Goal: Task Accomplishment & Management: Manage account settings

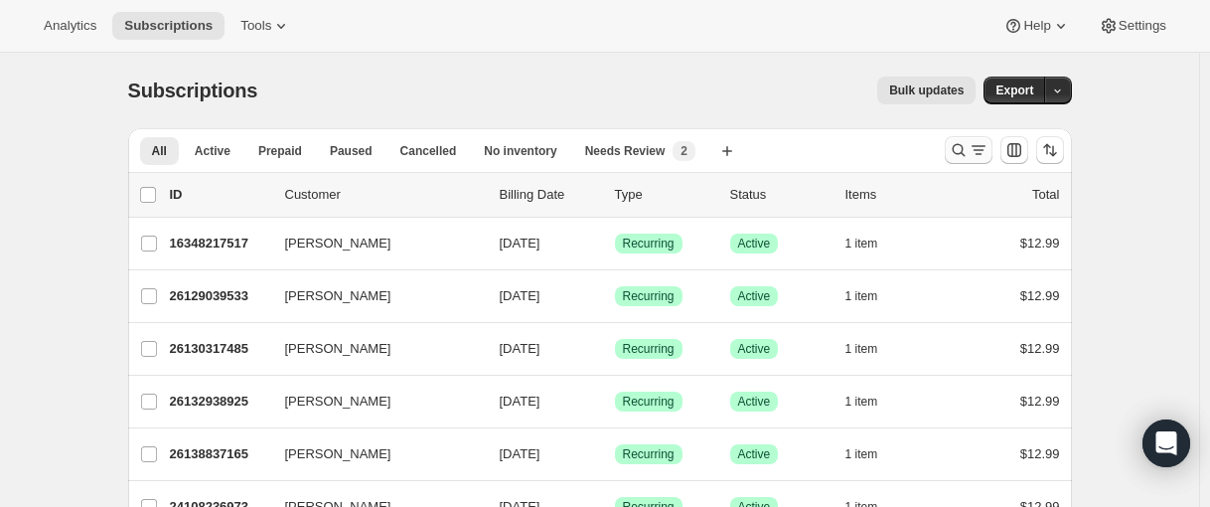
click at [957, 156] on icon "Search and filter results" at bounding box center [959, 150] width 20 height 20
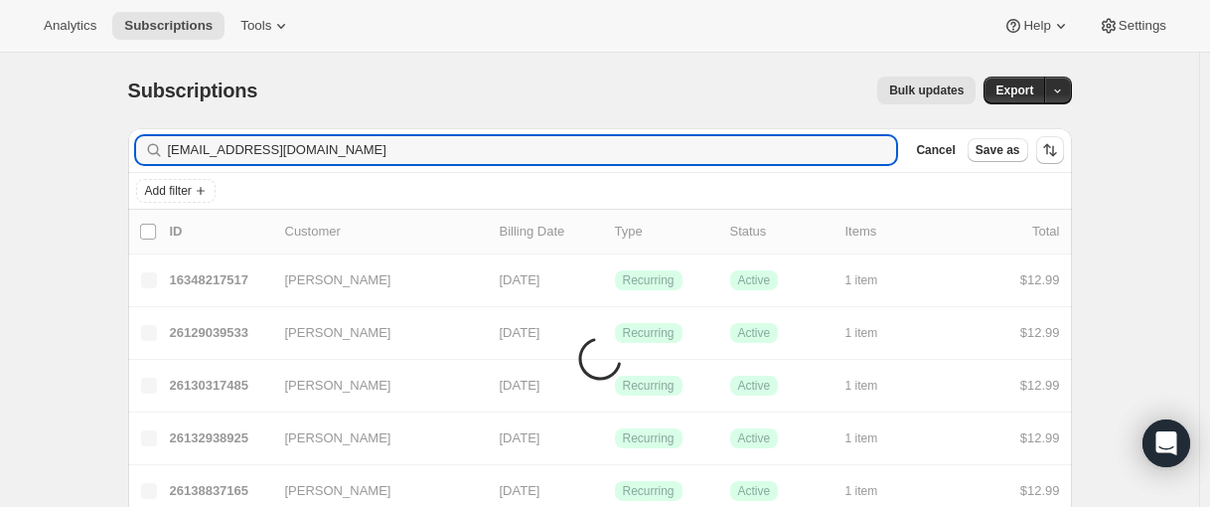
type input "[EMAIL_ADDRESS][DOMAIN_NAME]"
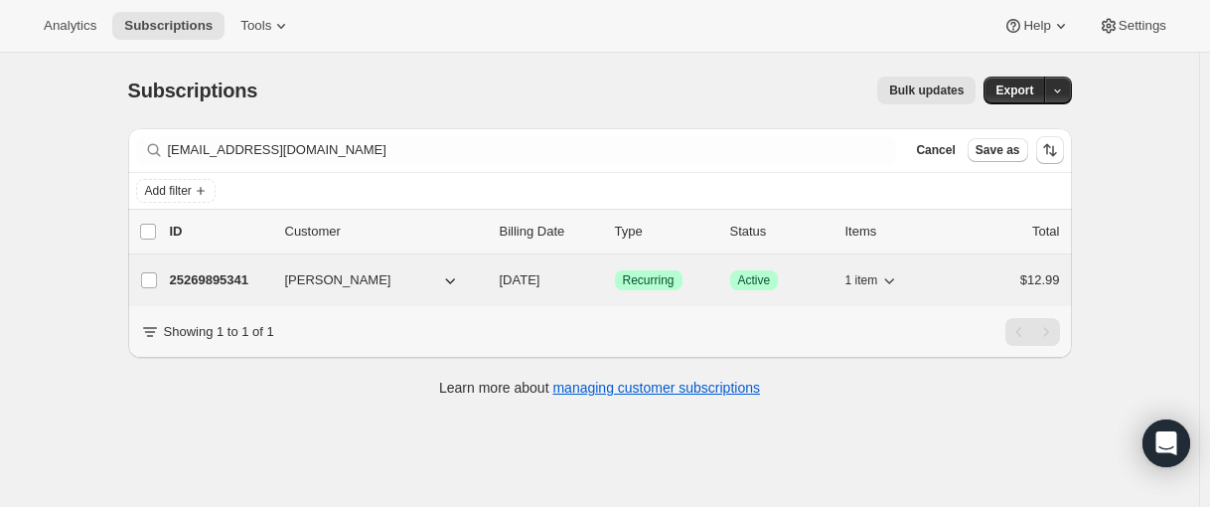
click at [203, 287] on p "25269895341" at bounding box center [219, 280] width 99 height 20
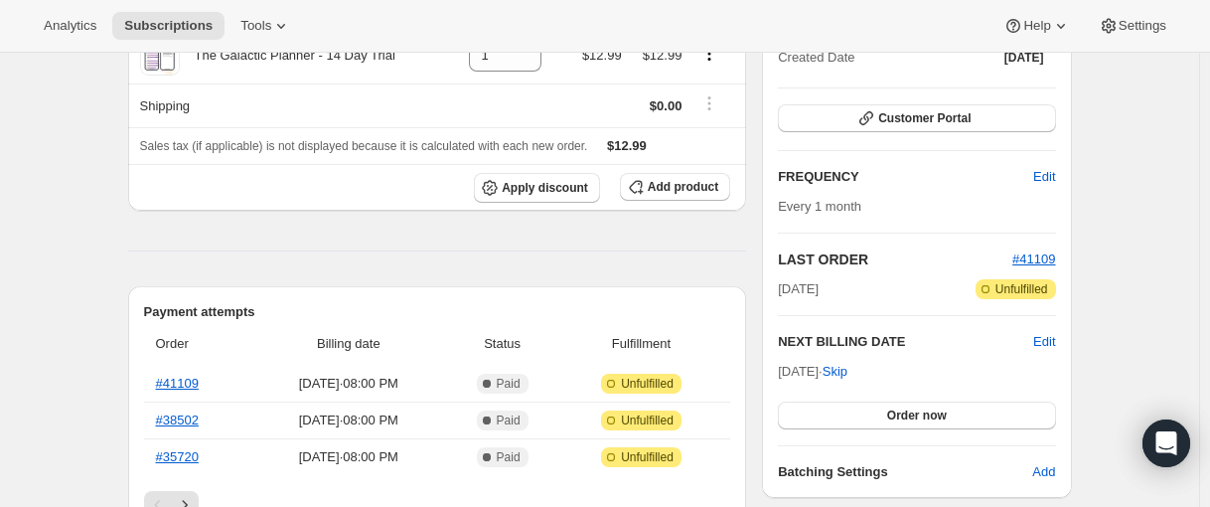
scroll to position [298, 0]
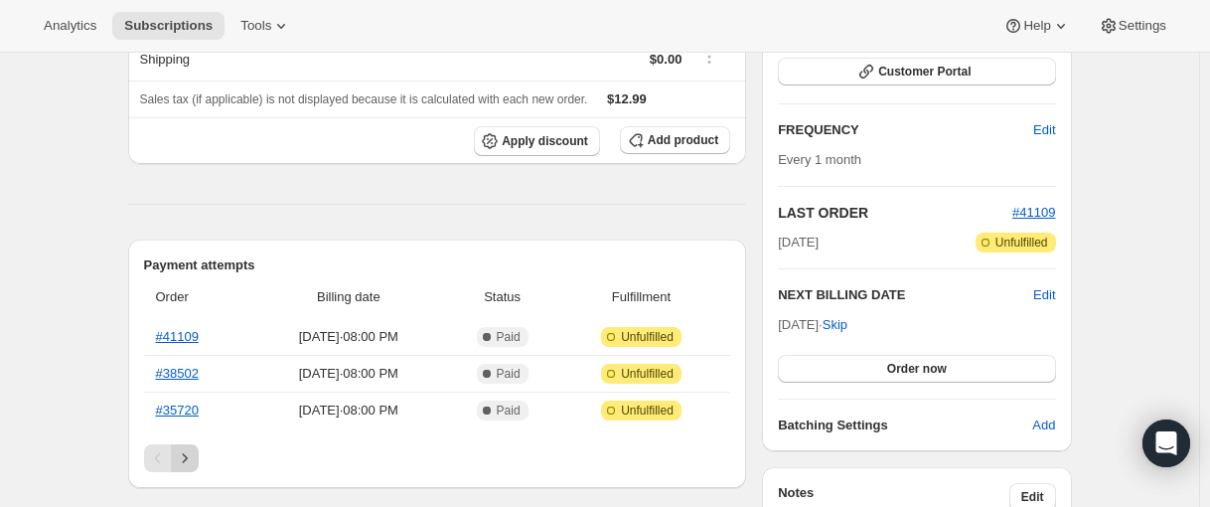
click at [199, 465] on button "Next" at bounding box center [185, 458] width 28 height 28
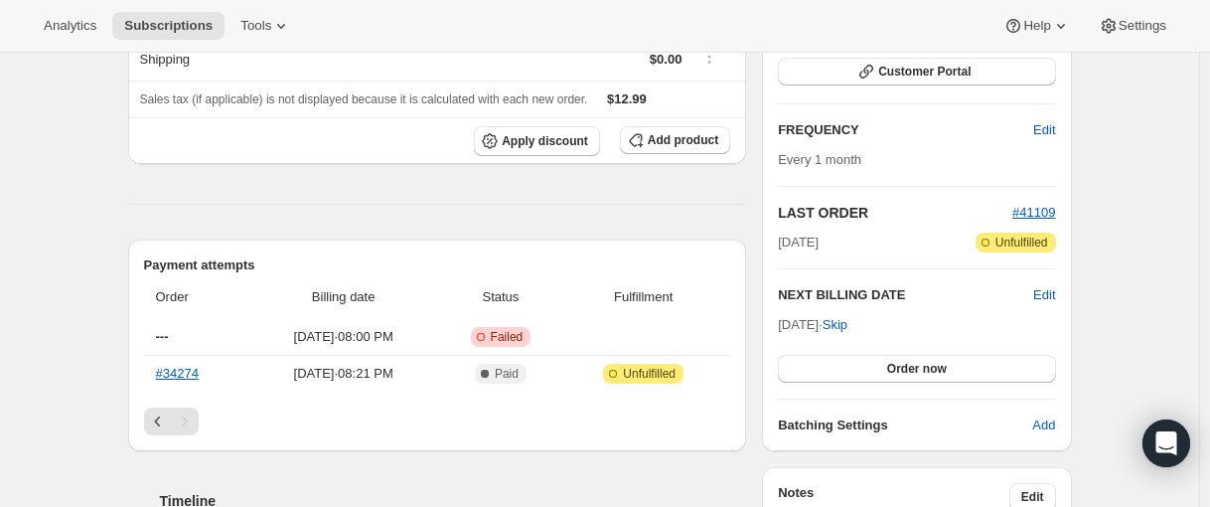
click at [161, 435] on div "Payment attempts Order Billing date Status Fulfillment --- [DATE] · 08:00 PM Cr…" at bounding box center [437, 345] width 619 height 212
click at [166, 422] on icon "Previous" at bounding box center [158, 421] width 20 height 20
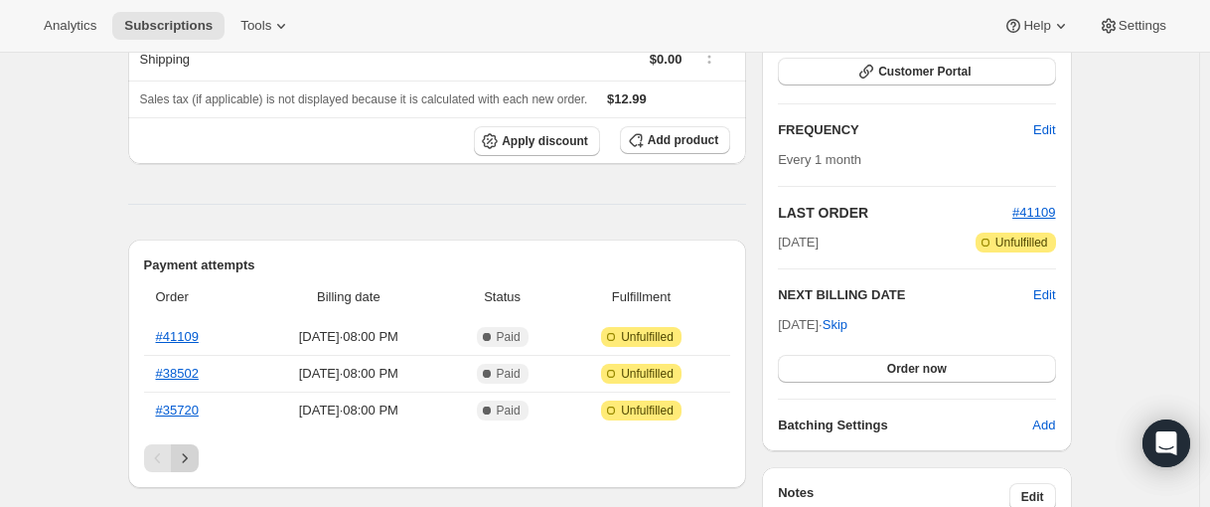
click at [186, 450] on icon "Next" at bounding box center [185, 458] width 20 height 20
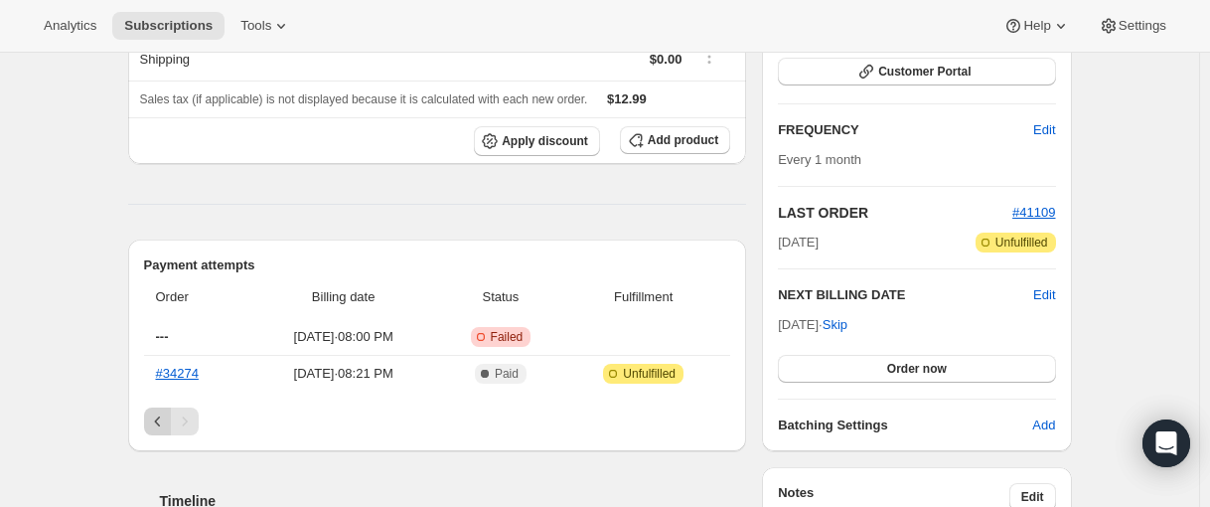
click at [164, 422] on icon "Previous" at bounding box center [158, 421] width 20 height 20
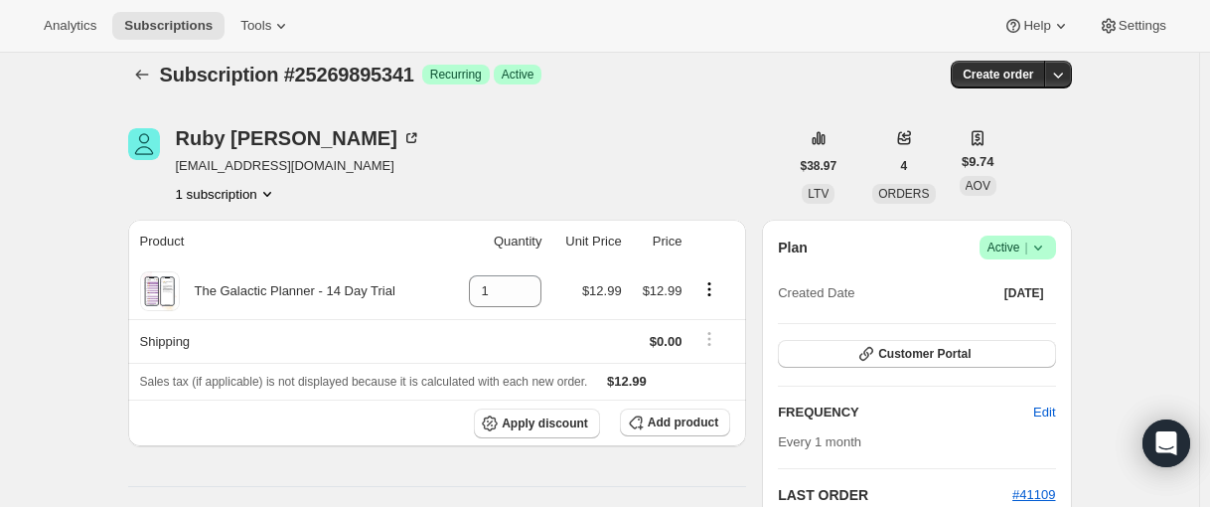
scroll to position [0, 0]
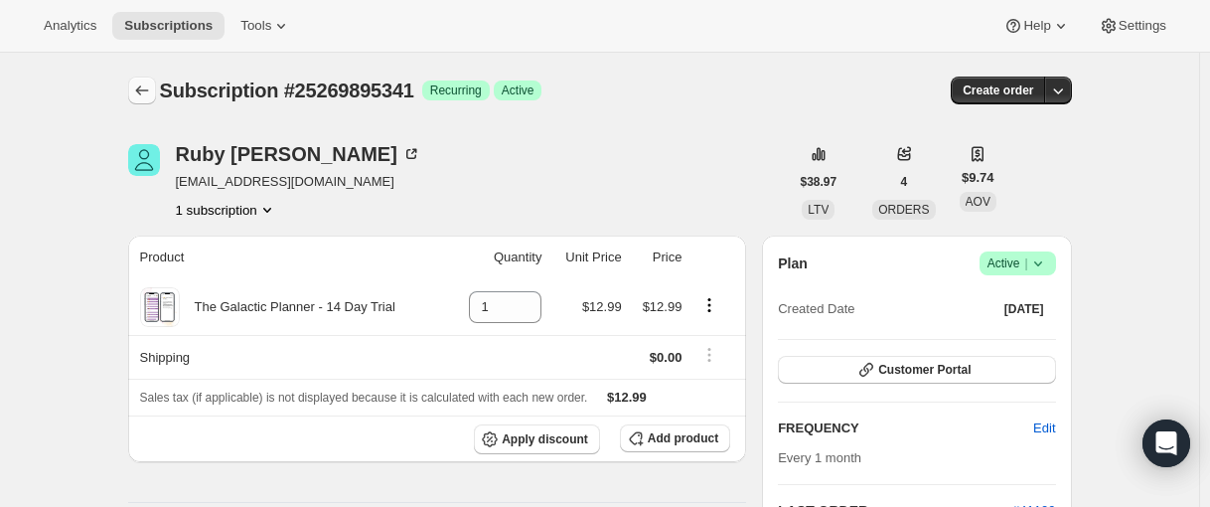
click at [135, 95] on button "Subscriptions" at bounding box center [142, 90] width 28 height 28
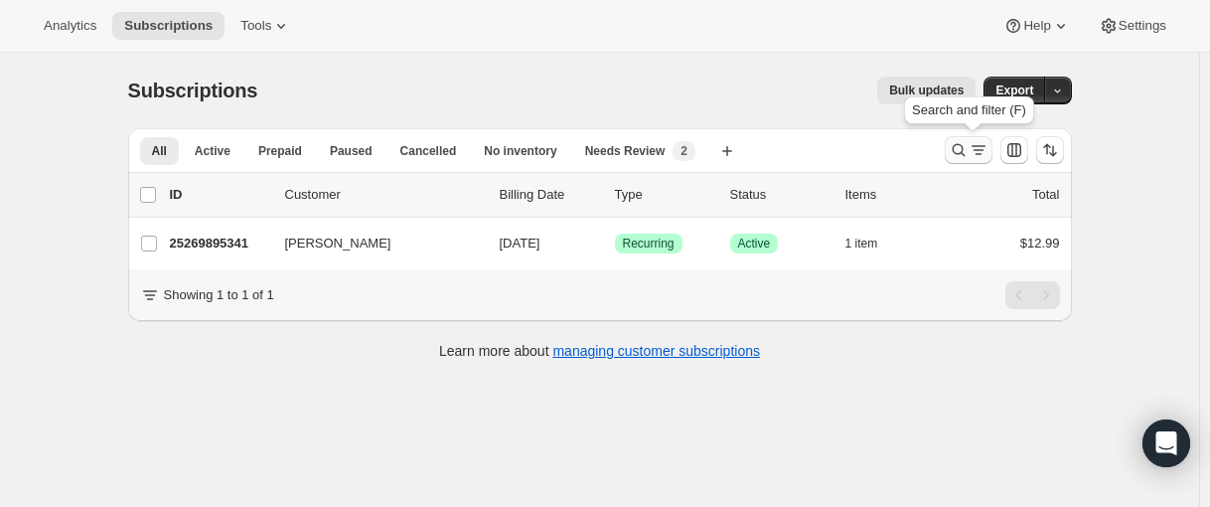
click at [958, 146] on icon "Search and filter results" at bounding box center [957, 150] width 13 height 13
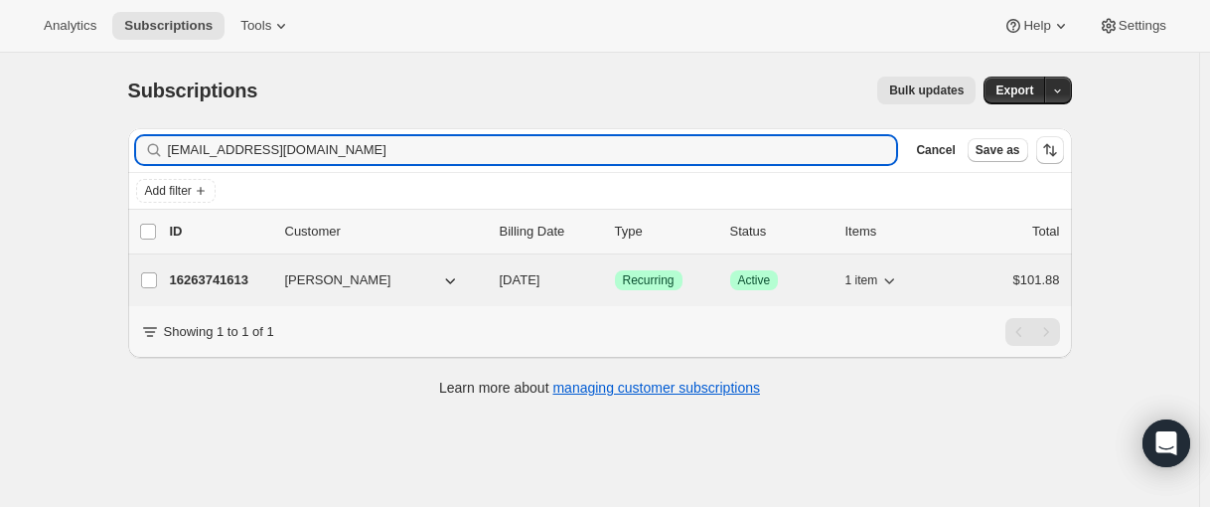
type input "[EMAIL_ADDRESS][DOMAIN_NAME]"
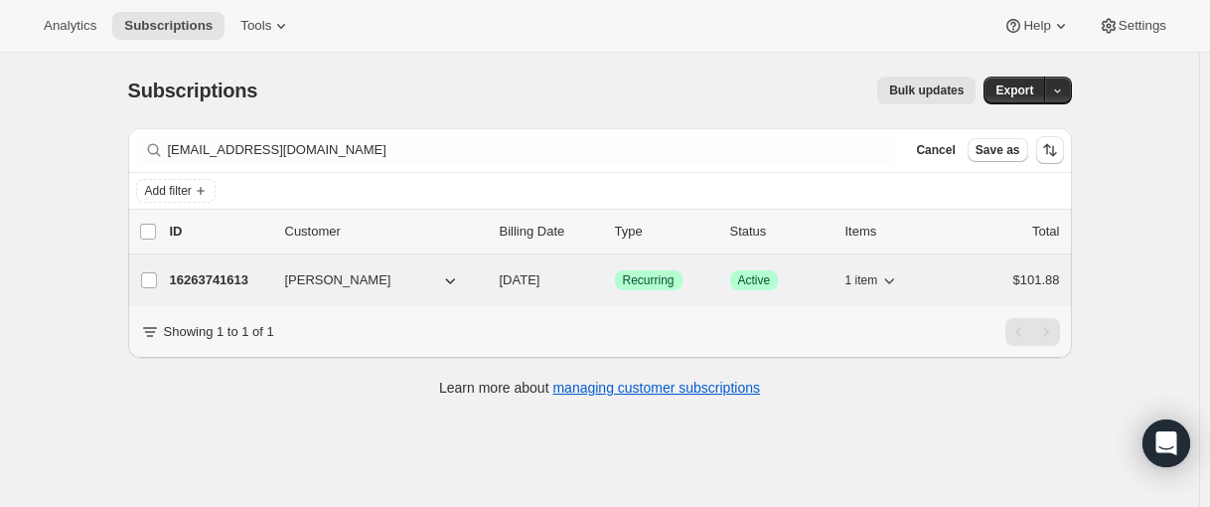
click at [214, 274] on p "16263741613" at bounding box center [219, 280] width 99 height 20
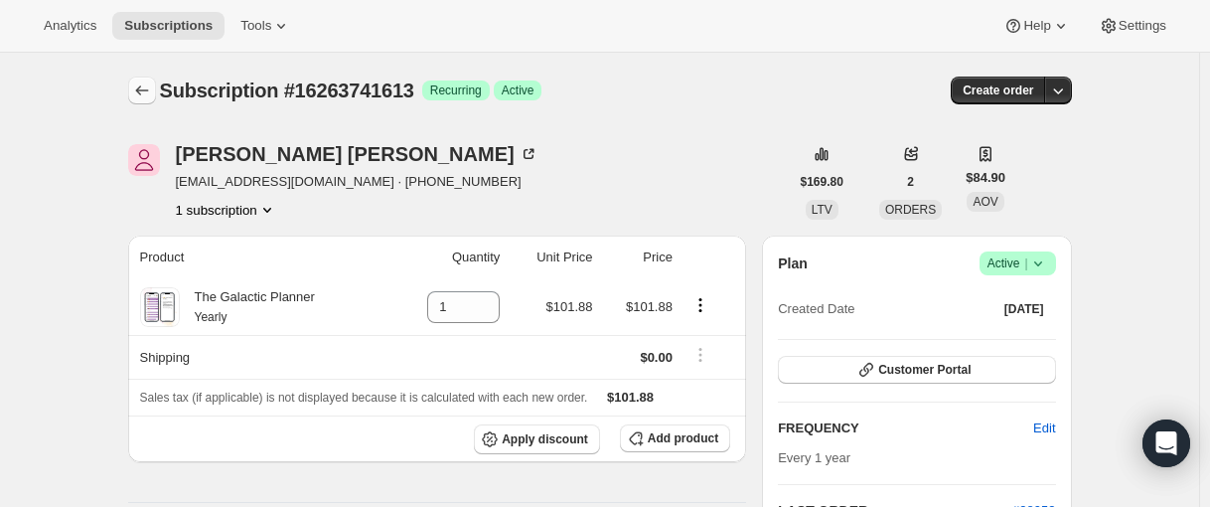
click at [152, 80] on button "Subscriptions" at bounding box center [142, 90] width 28 height 28
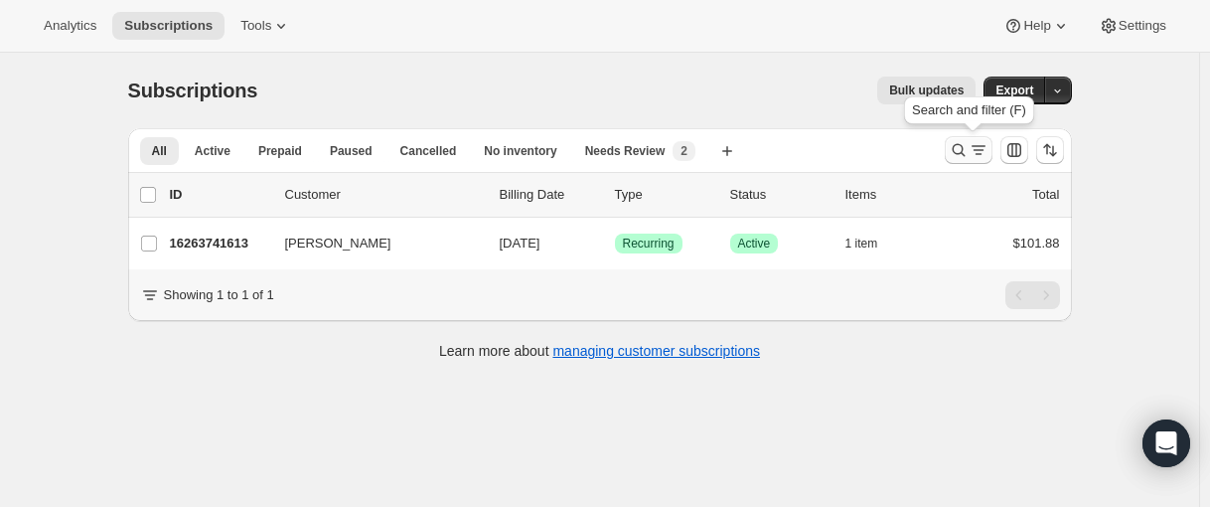
click at [964, 155] on icon "Search and filter results" at bounding box center [957, 150] width 13 height 13
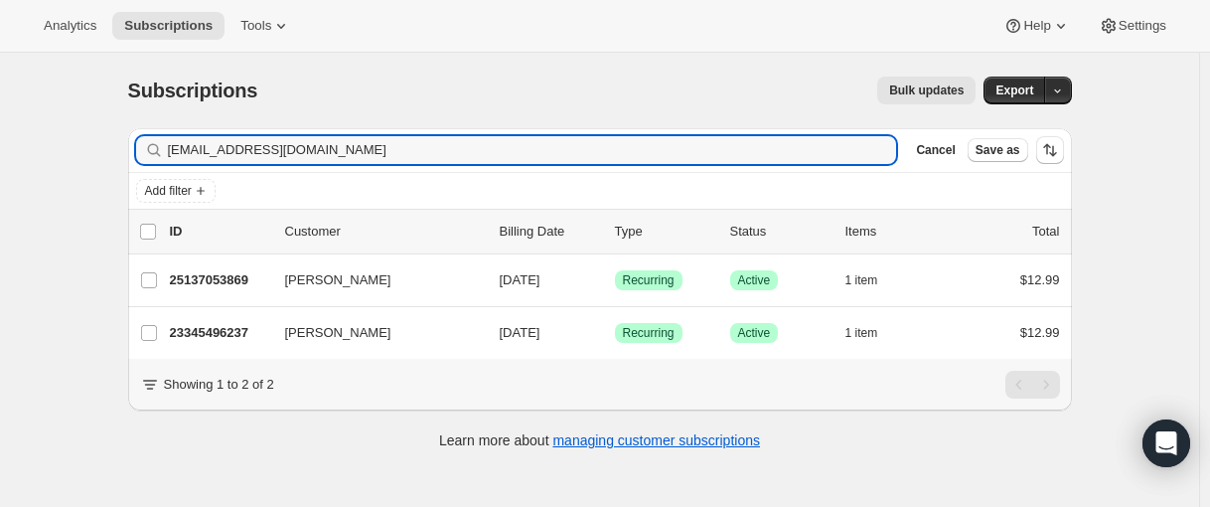
type input "[EMAIL_ADDRESS][DOMAIN_NAME]"
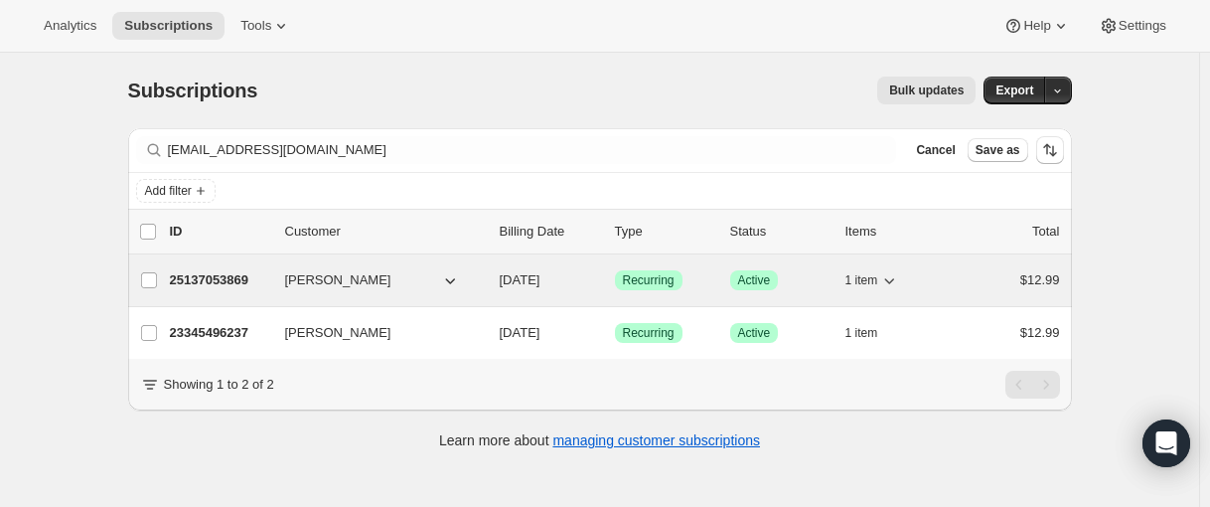
click at [213, 282] on p "25137053869" at bounding box center [219, 280] width 99 height 20
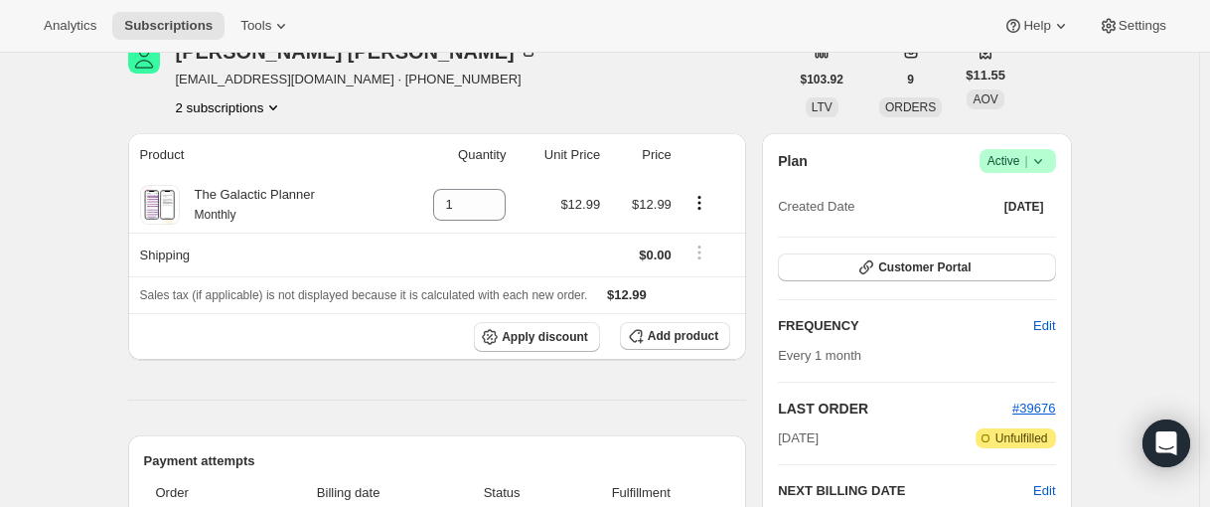
scroll to position [99, 0]
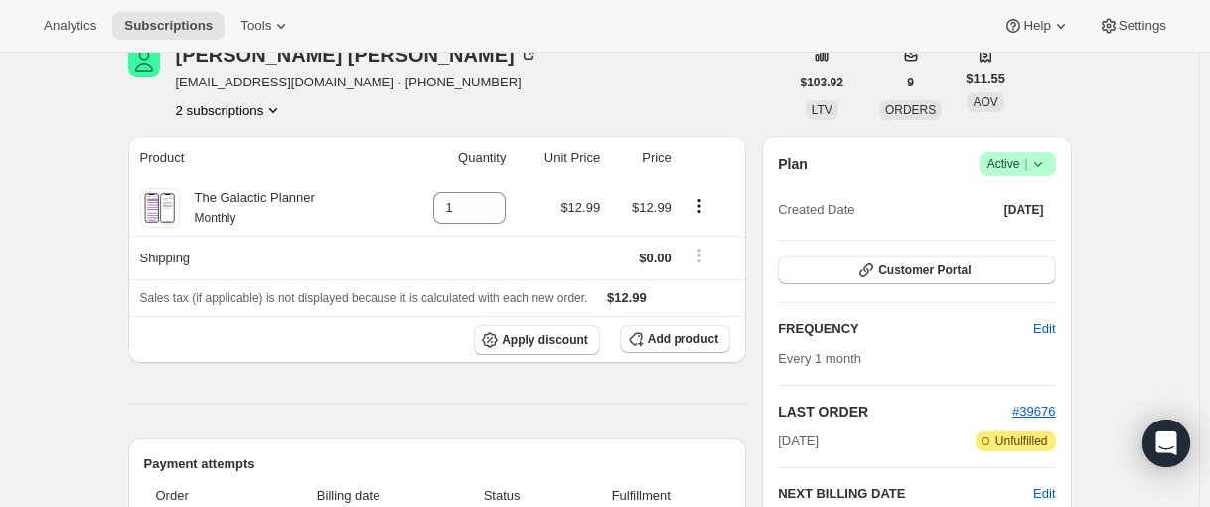
click at [195, 115] on button "2 subscriptions" at bounding box center [230, 110] width 108 height 20
click at [214, 152] on span "23345496237" at bounding box center [202, 147] width 79 height 15
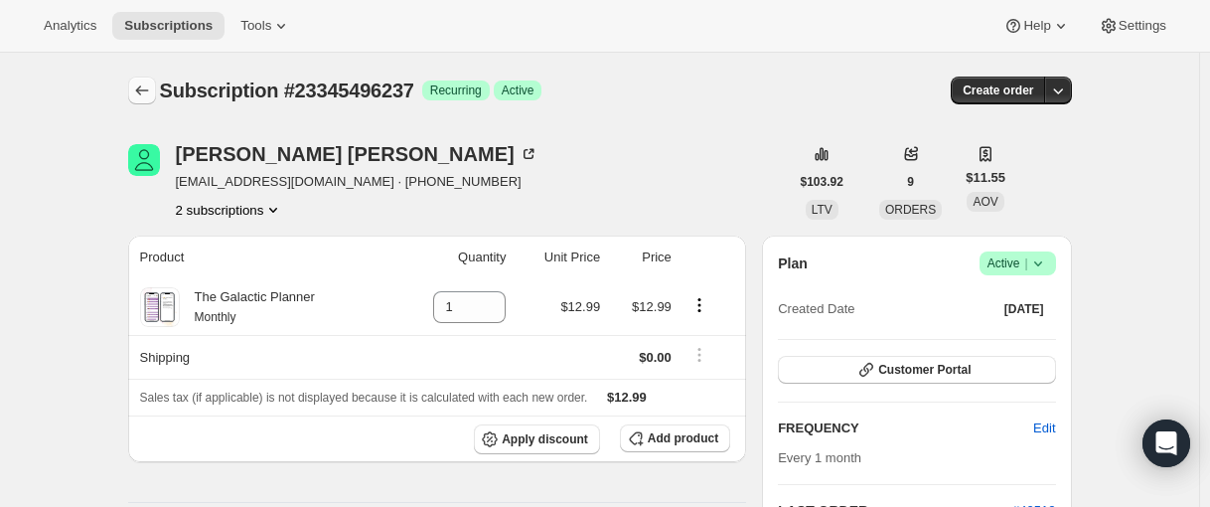
click at [133, 93] on button "Subscriptions" at bounding box center [142, 90] width 28 height 28
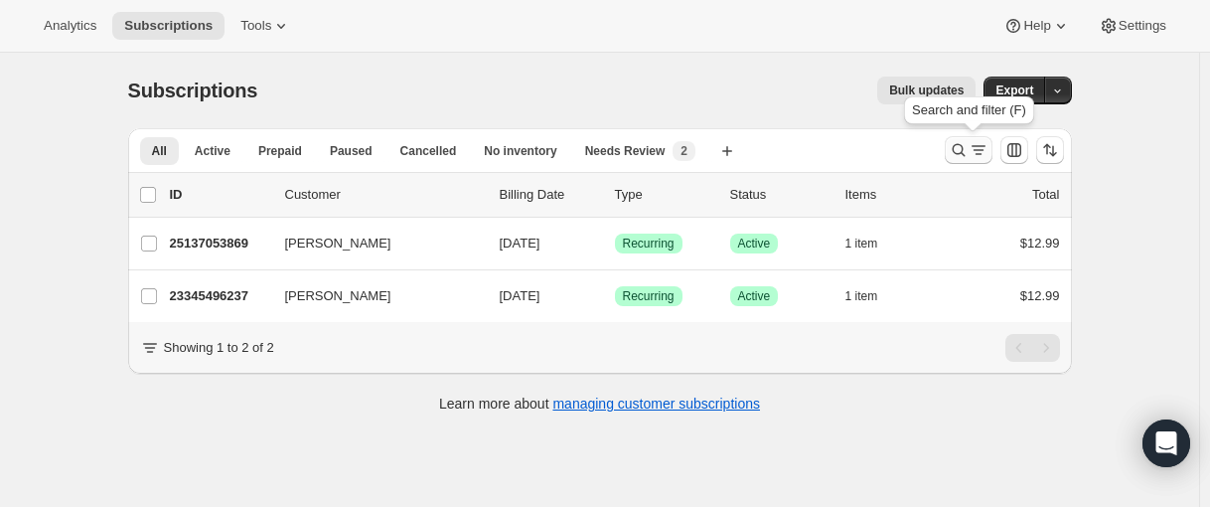
click at [955, 154] on icon "Search and filter results" at bounding box center [959, 150] width 20 height 20
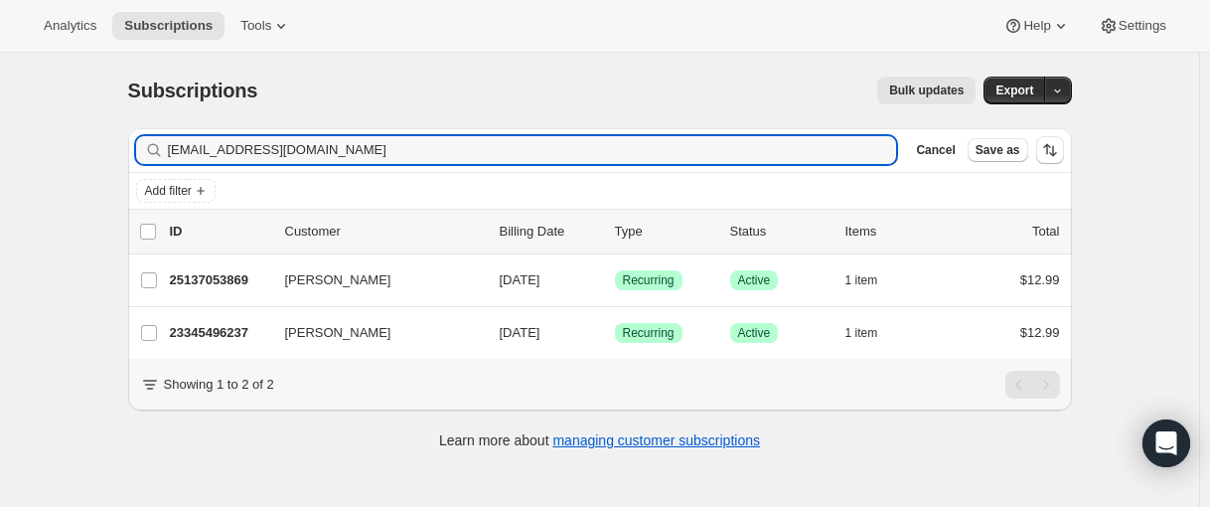
drag, startPoint x: 377, startPoint y: 148, endPoint x: 125, endPoint y: 152, distance: 252.3
click at [125, 152] on div "Filter subscribers [EMAIL_ADDRESS][DOMAIN_NAME] Clear Cancel Save as Add filter…" at bounding box center [591, 291] width 959 height 358
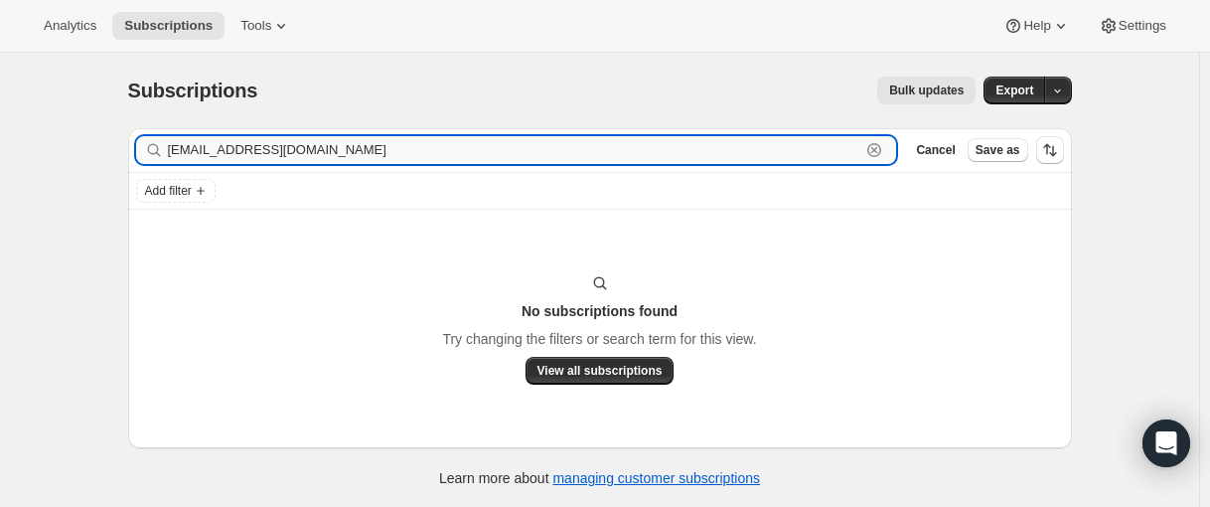
click at [286, 150] on input "[EMAIL_ADDRESS][DOMAIN_NAME]" at bounding box center [514, 150] width 693 height 28
paste input "25410797741"
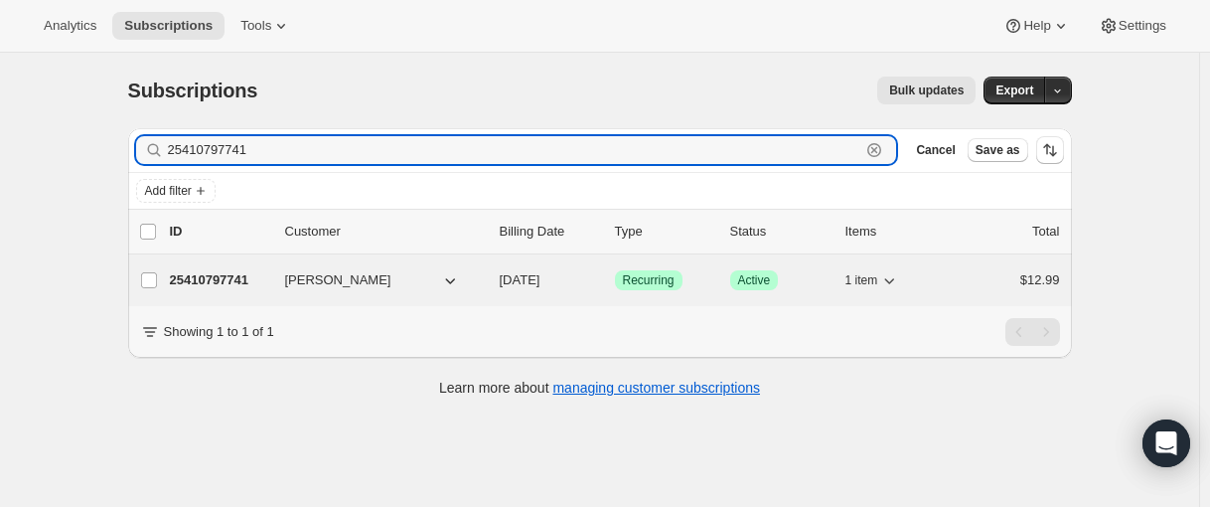
type input "25410797741"
click at [192, 282] on p "25410797741" at bounding box center [219, 280] width 99 height 20
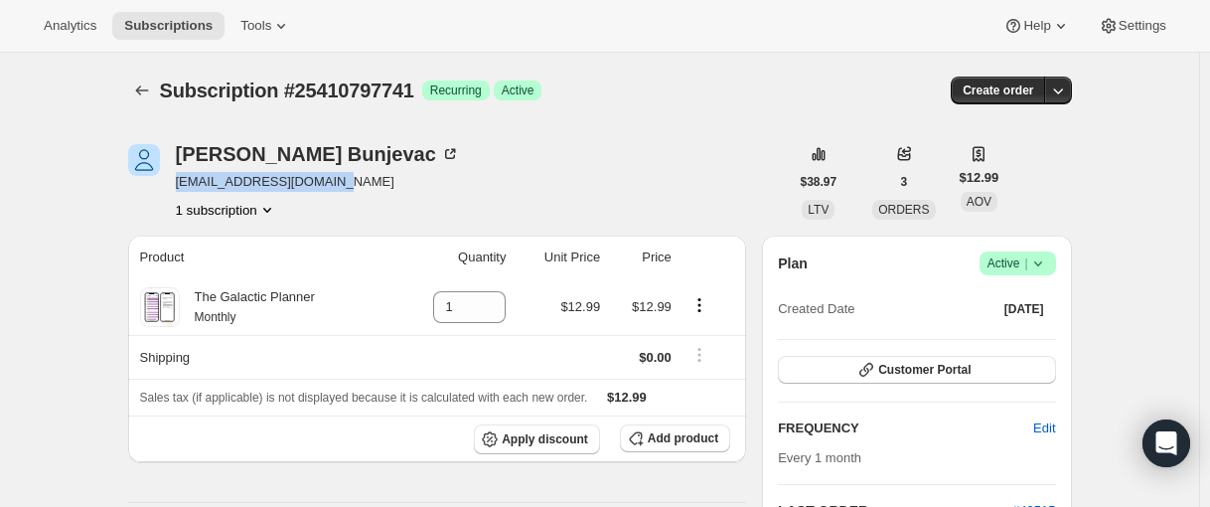
drag, startPoint x: 359, startPoint y: 180, endPoint x: 183, endPoint y: 186, distance: 175.9
click at [183, 186] on div "[PERSON_NAME] [EMAIL_ADDRESS][DOMAIN_NAME] 1 subscription" at bounding box center [458, 181] width 660 height 75
copy span "[EMAIL_ADDRESS][DOMAIN_NAME]"
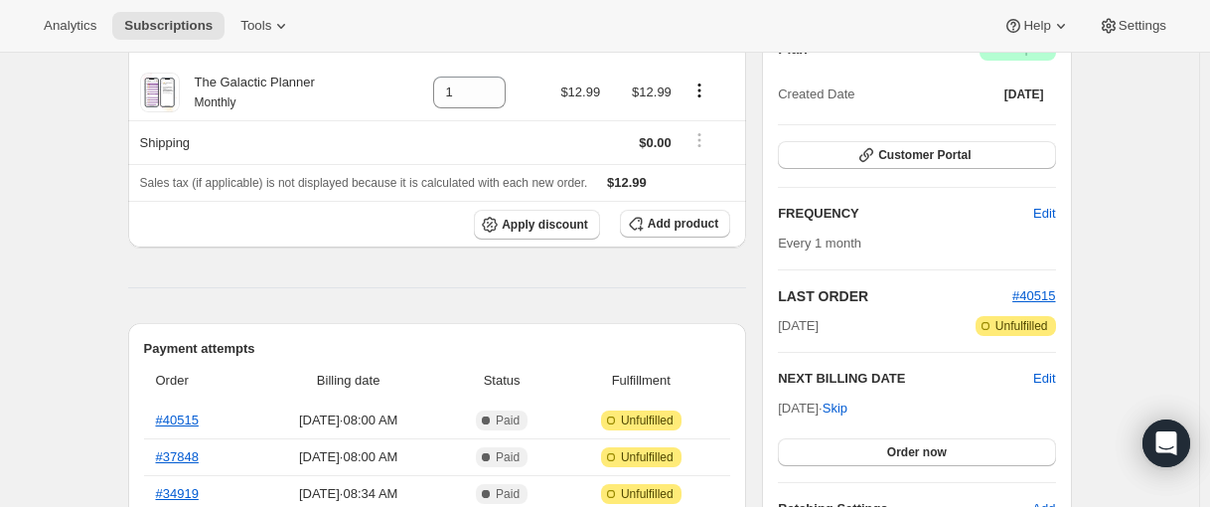
scroll to position [199, 0]
